Goal: Information Seeking & Learning: Find specific fact

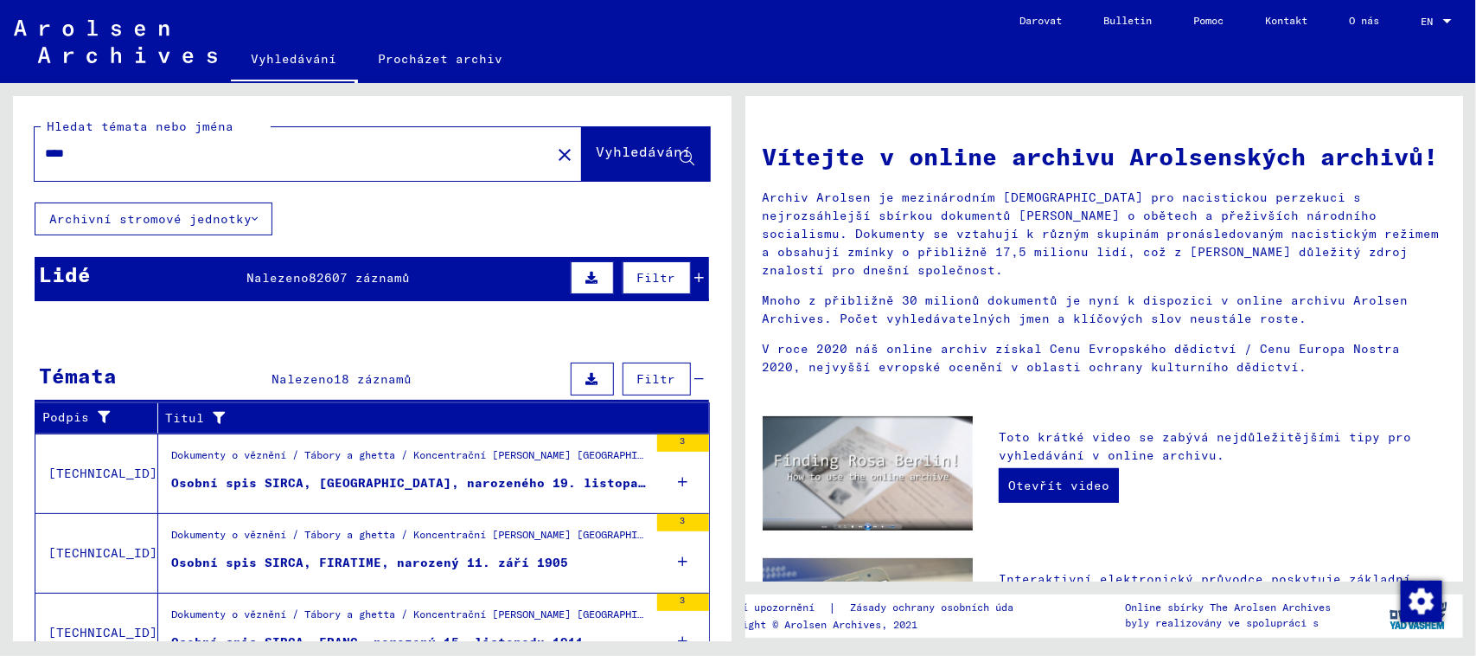
type input "*****"
click at [334, 270] on font "82607 záznamů" at bounding box center [359, 278] width 101 height 16
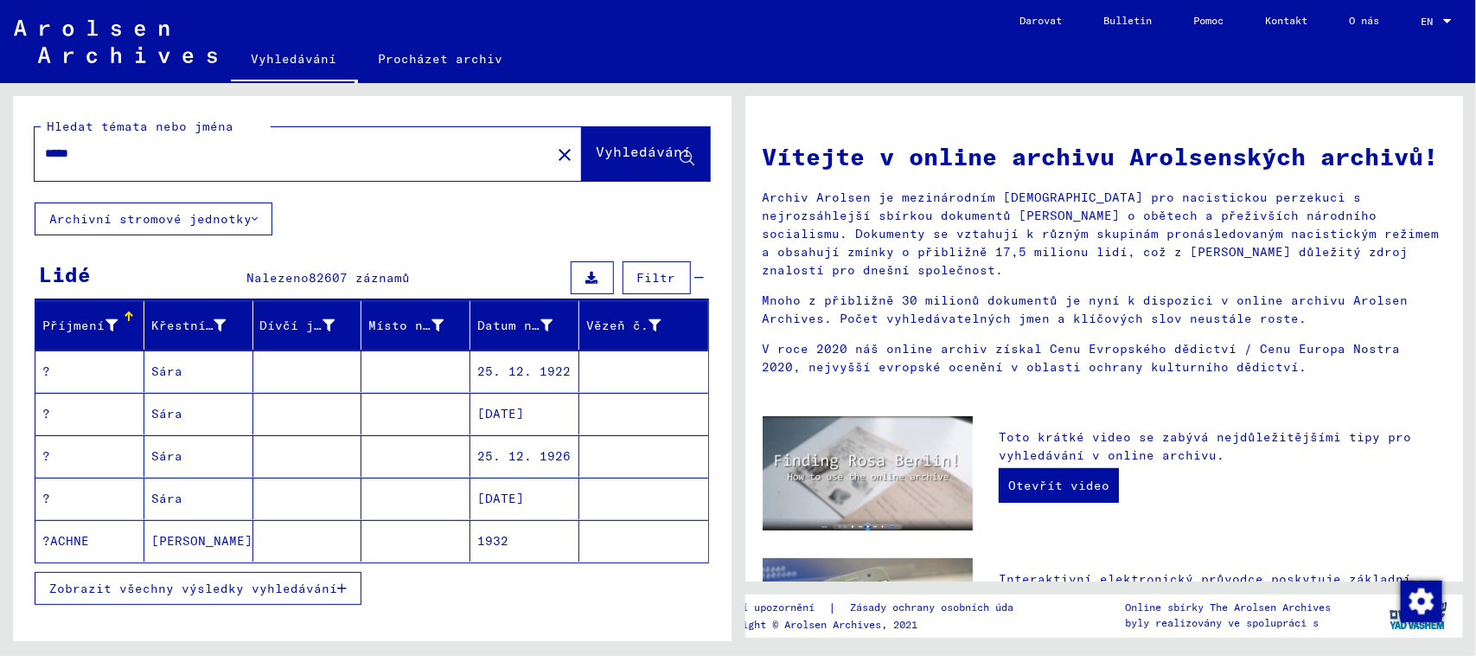
click at [243, 598] on button "Zobrazit všechny výsledky vyhledávání" at bounding box center [198, 588] width 327 height 33
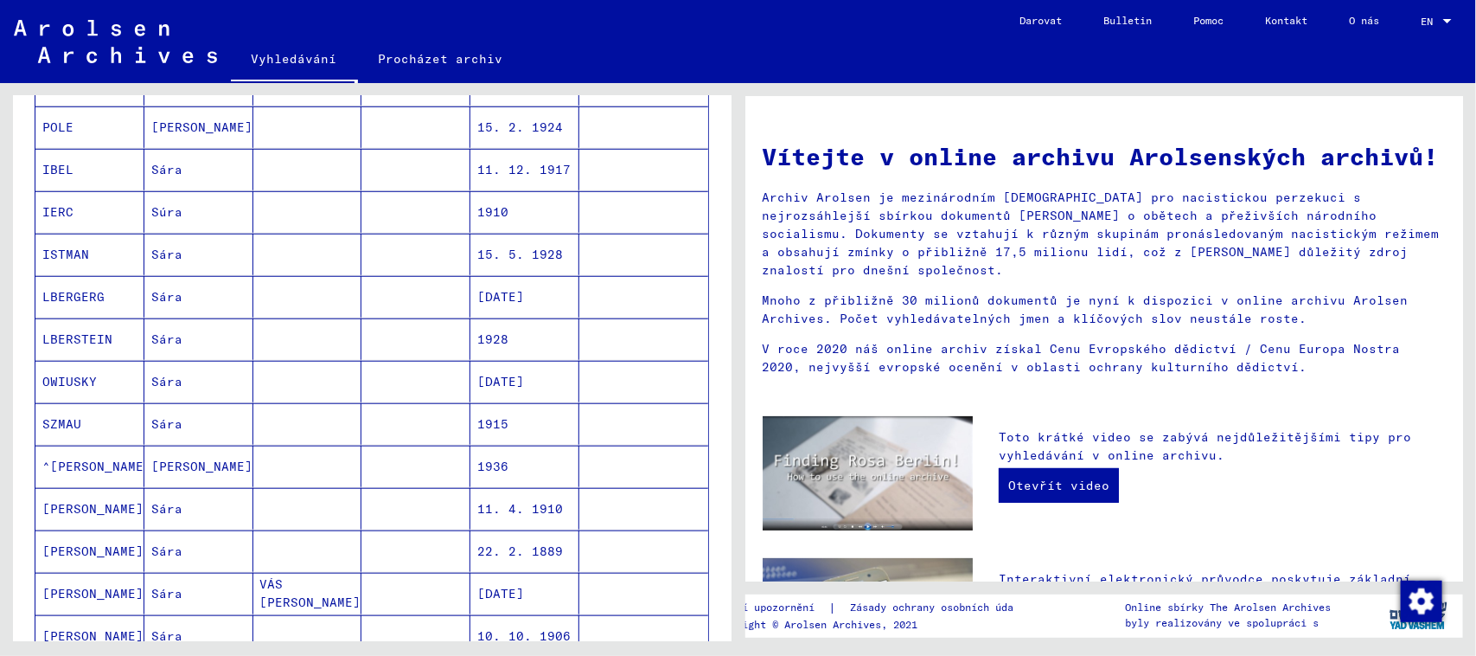
scroll to position [973, 0]
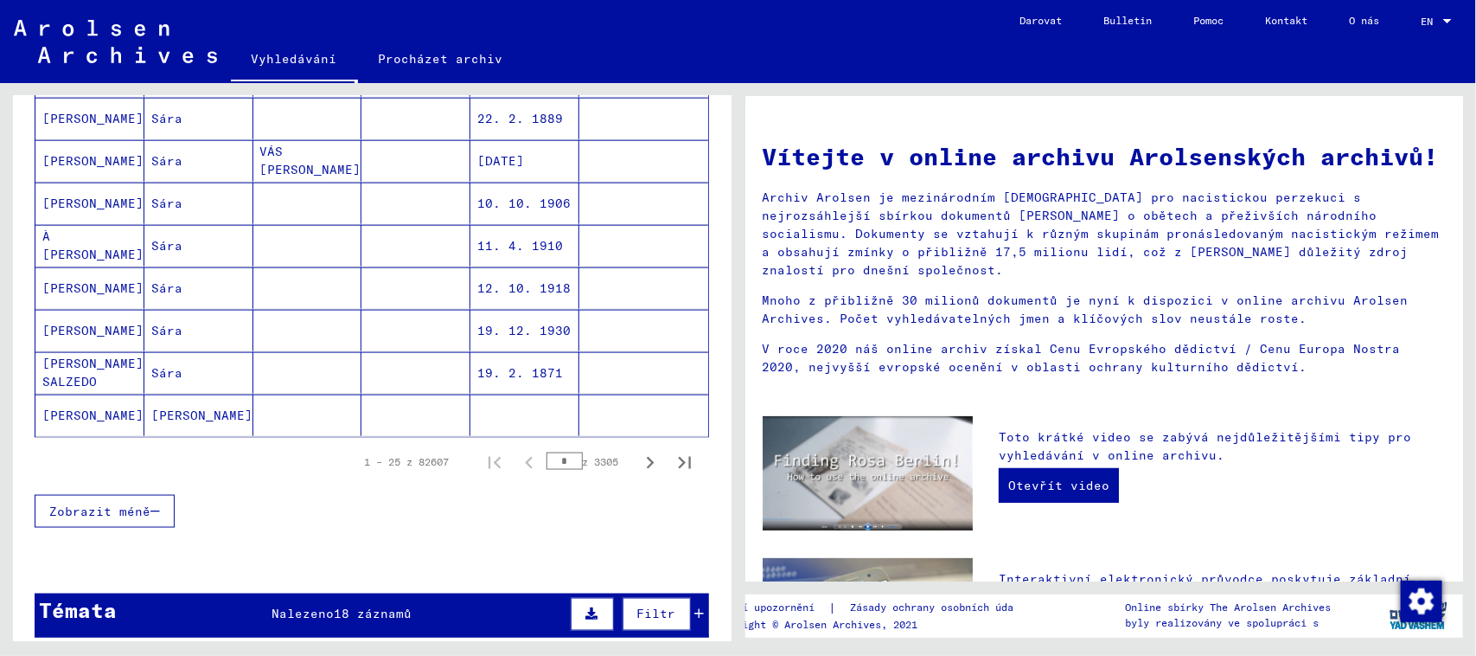
click at [638, 471] on icon "Další stránka" at bounding box center [650, 463] width 24 height 24
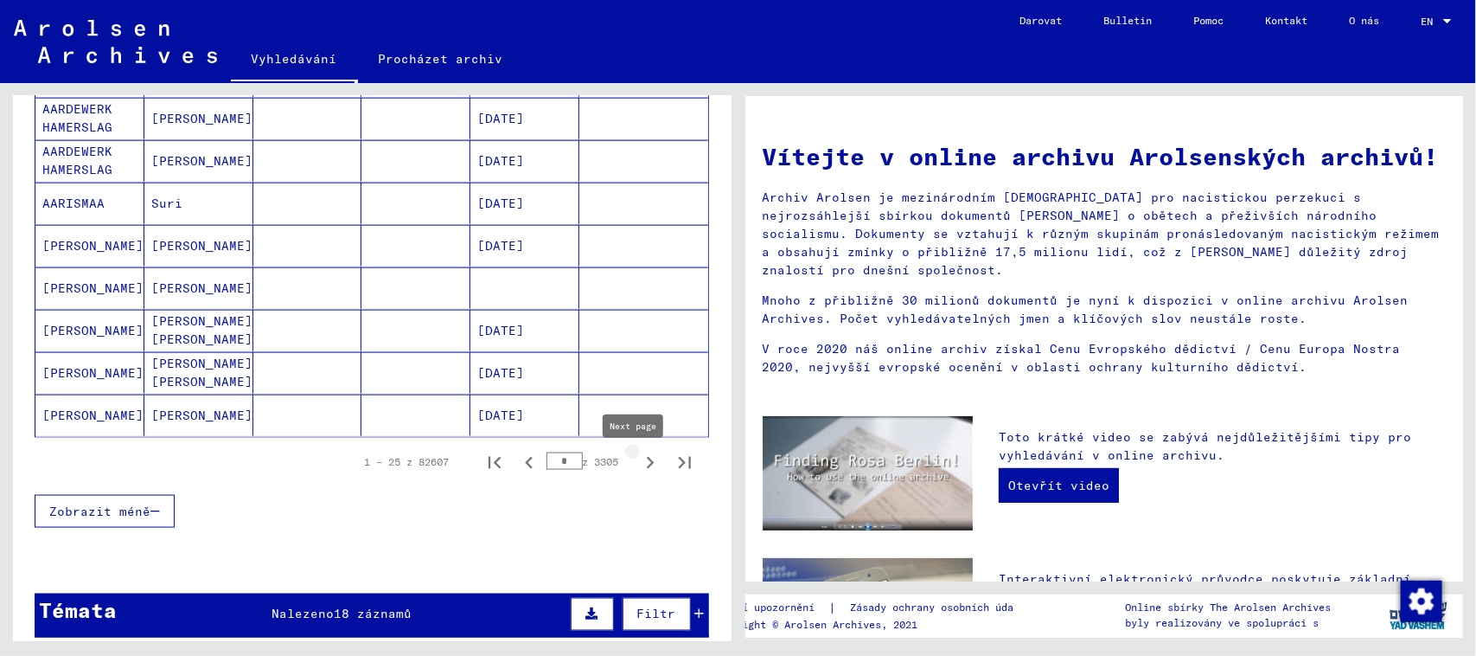
type input "*"
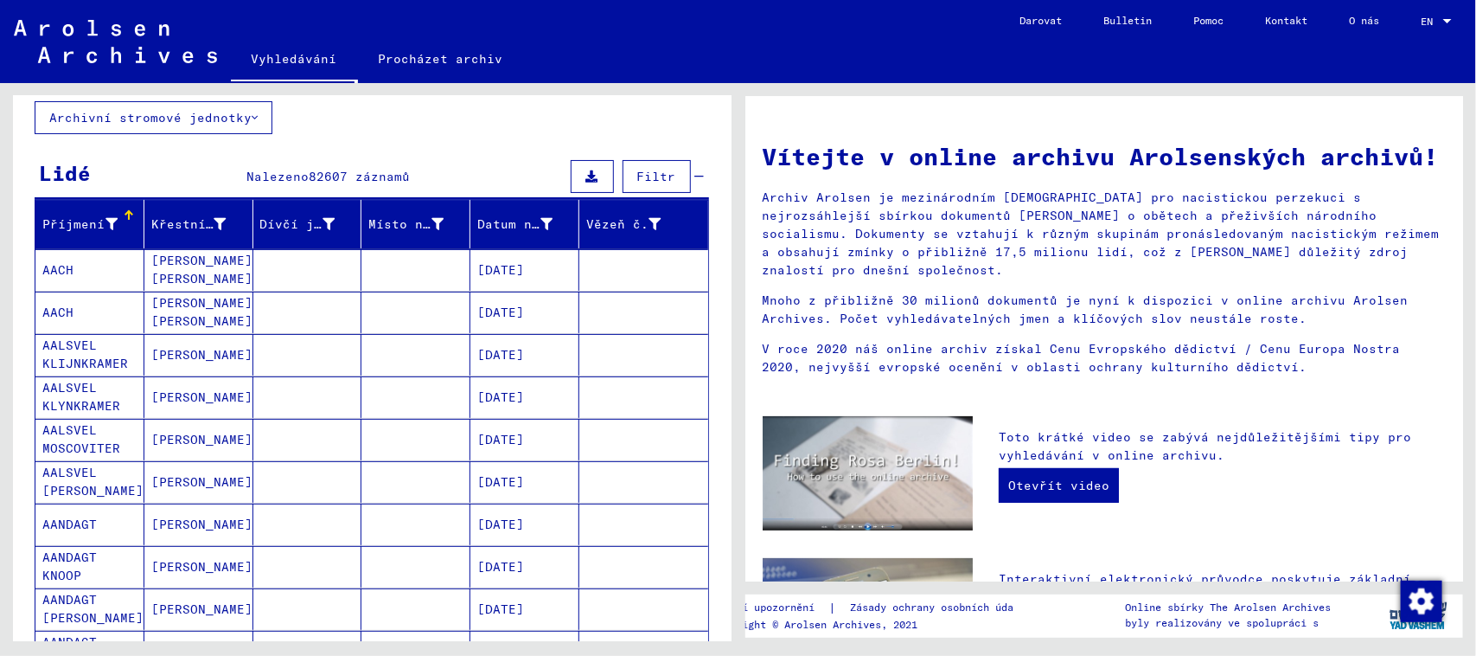
scroll to position [0, 0]
